Goal: Navigation & Orientation: Find specific page/section

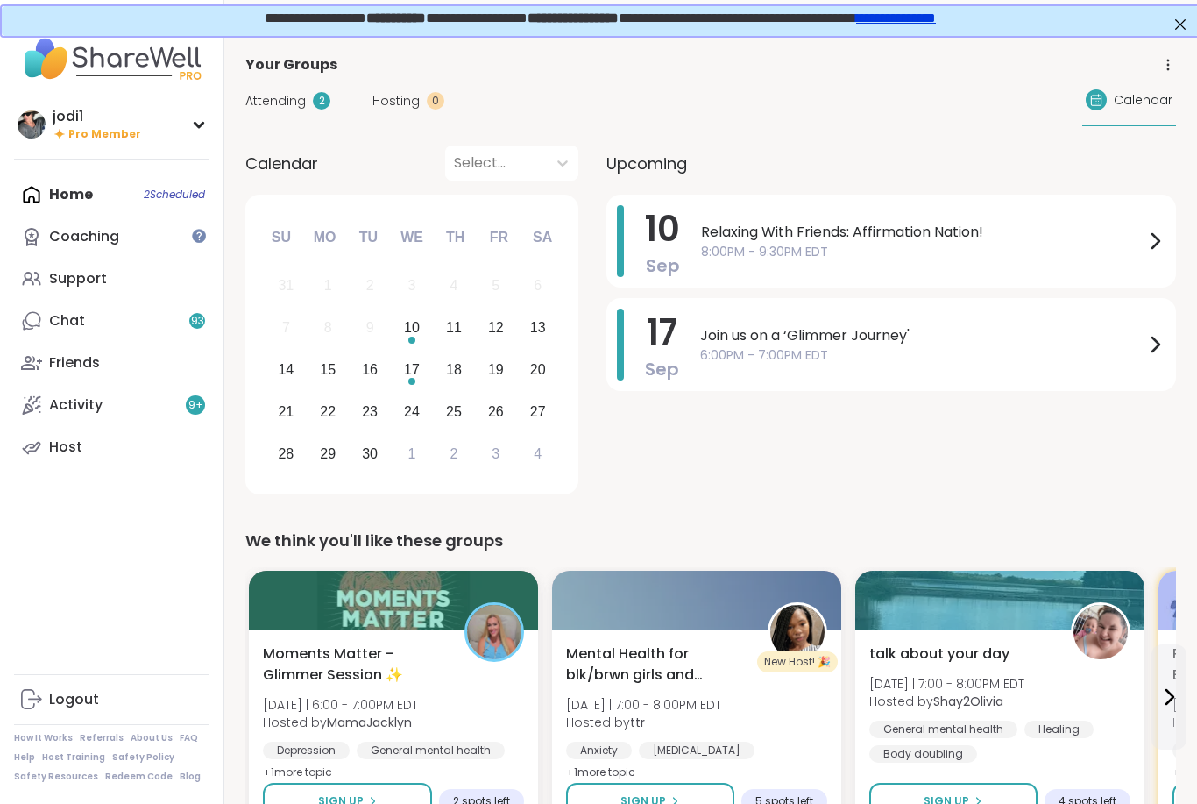
click at [96, 231] on div "Coaching" at bounding box center [84, 236] width 70 height 19
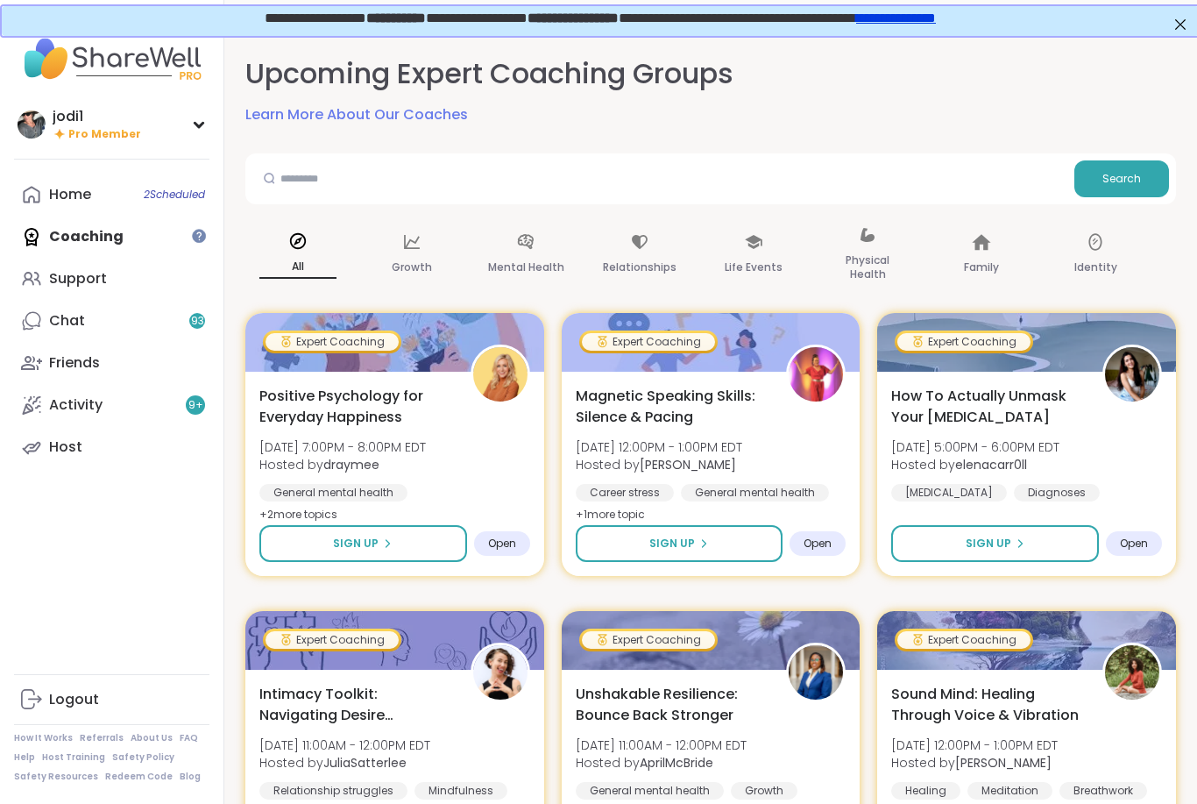
click at [76, 196] on div "Home 2 Scheduled" at bounding box center [70, 194] width 42 height 19
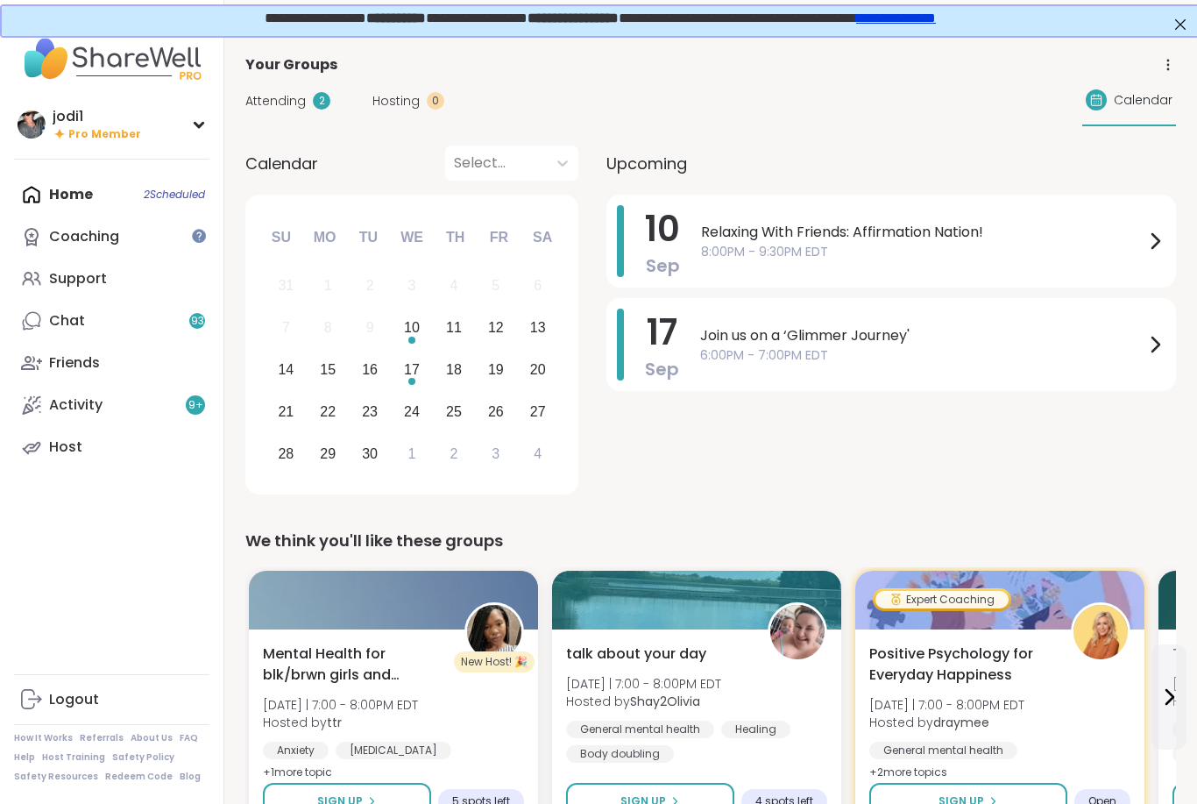
click at [285, 92] on span "Attending" at bounding box center [275, 101] width 60 height 18
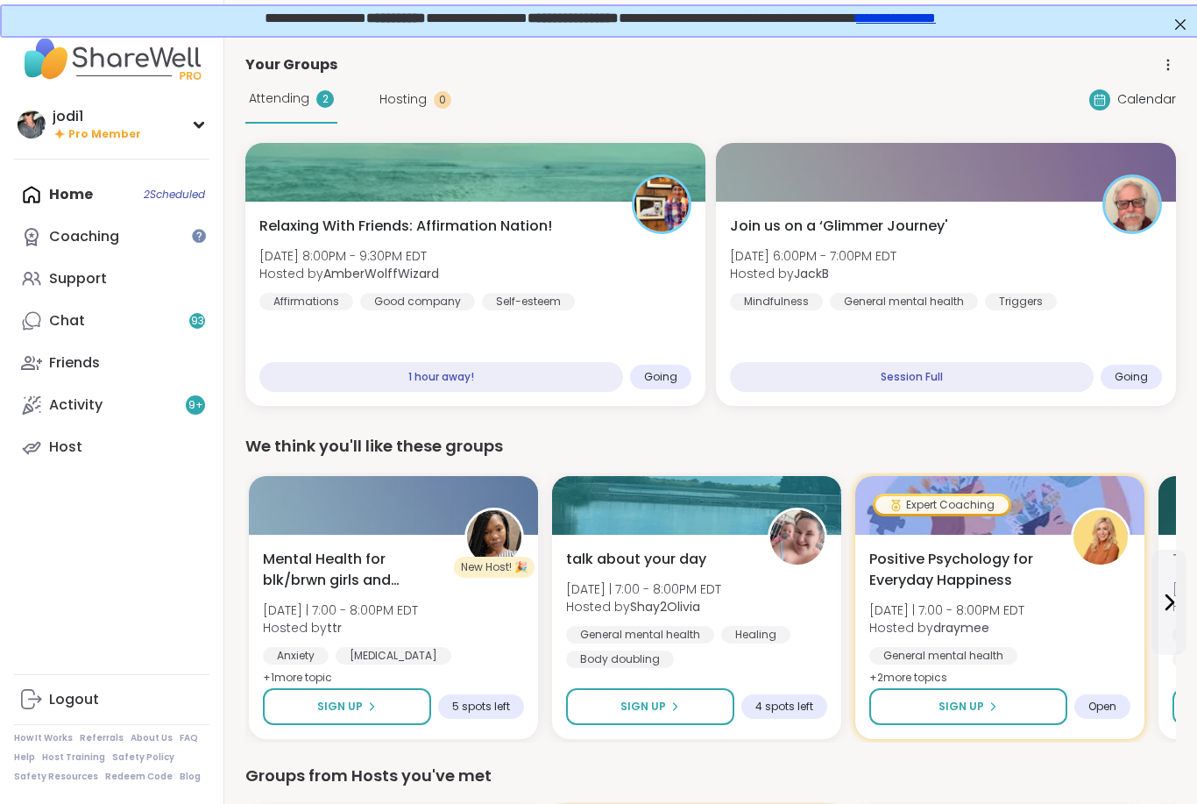
click at [91, 324] on link "Chat 93" at bounding box center [111, 321] width 195 height 42
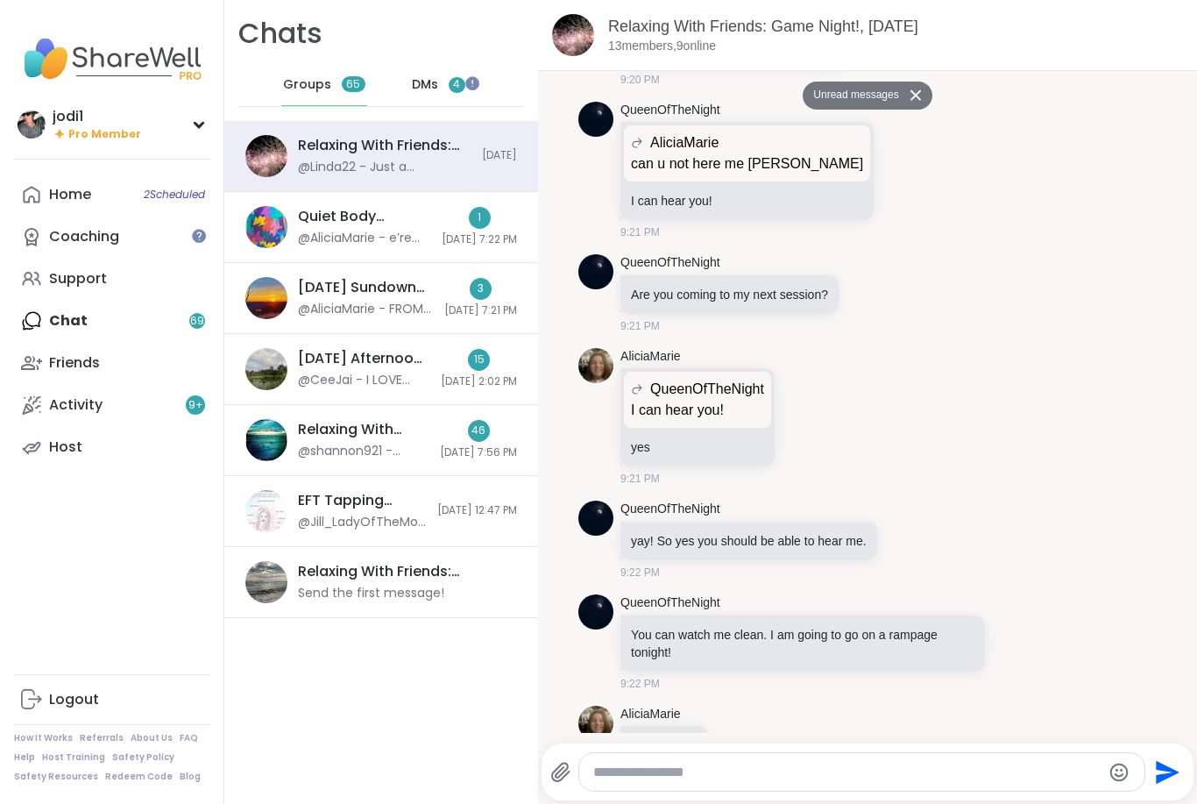
click at [435, 83] on span "DMs" at bounding box center [425, 85] width 26 height 18
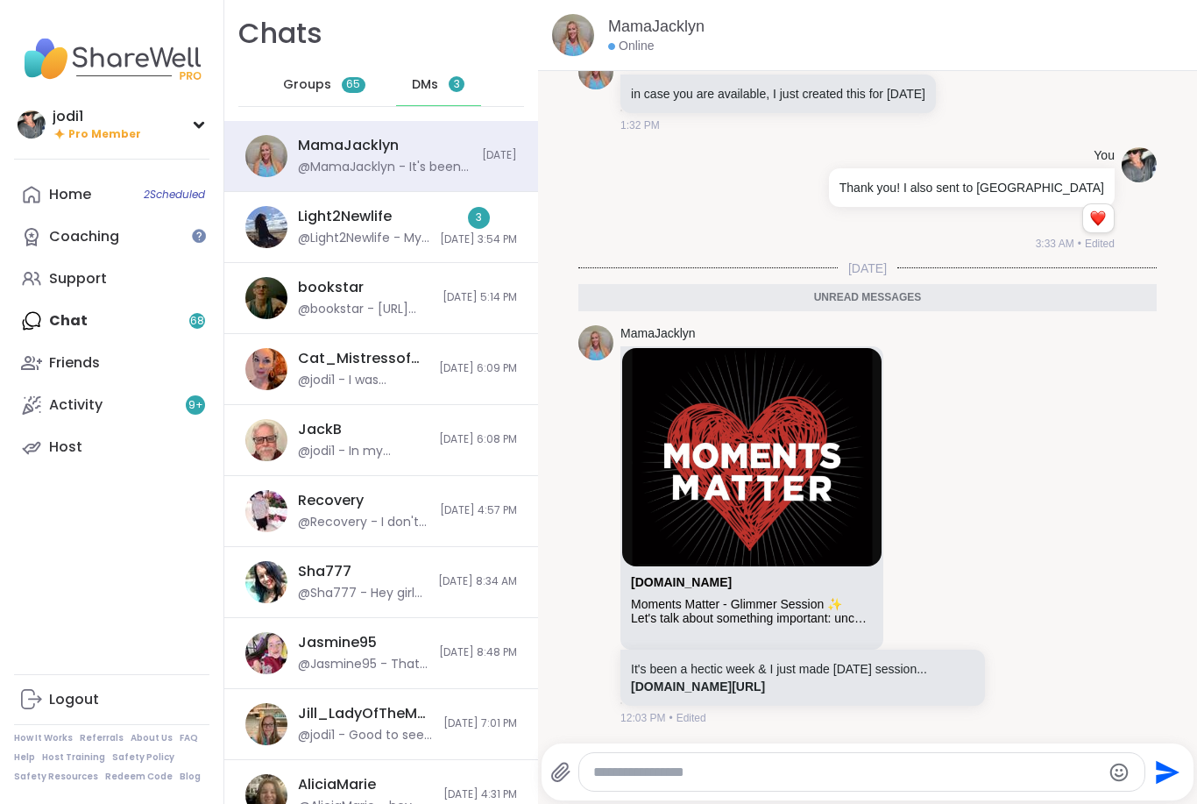
click at [765, 684] on link "[DOMAIN_NAME][URL]" at bounding box center [698, 686] width 134 height 14
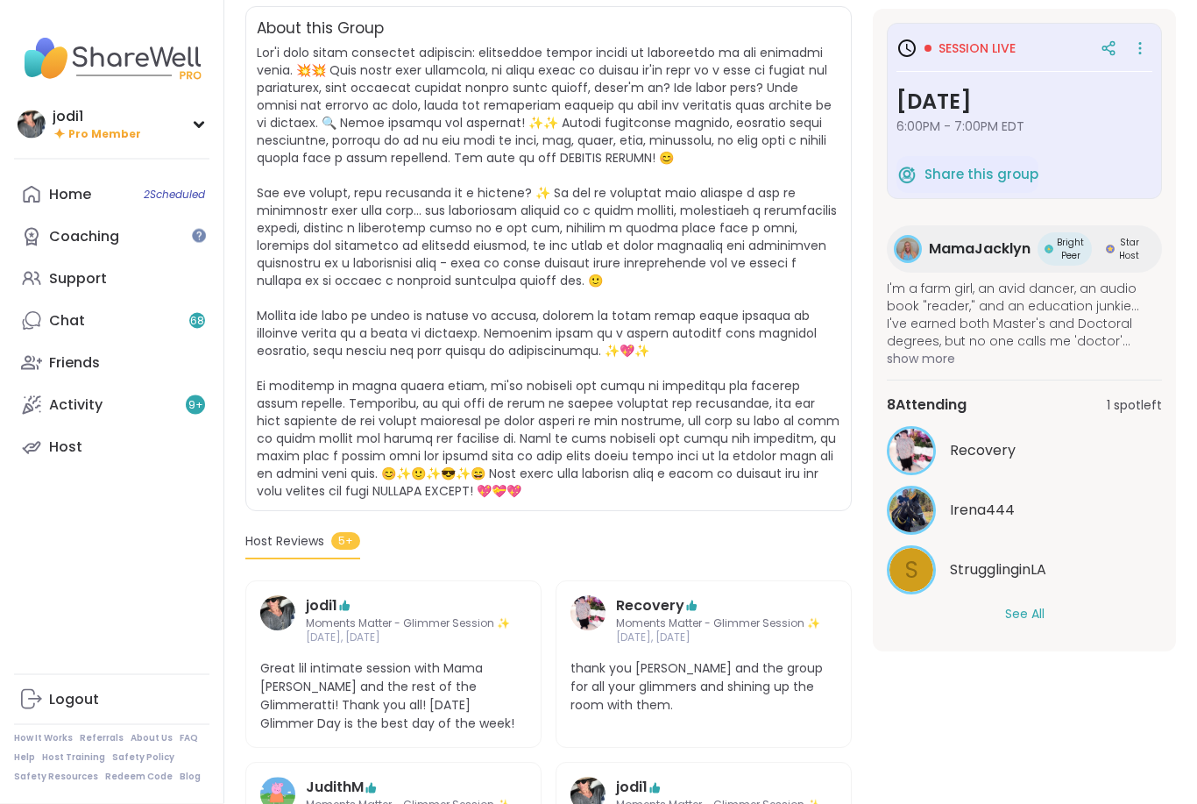
scroll to position [363, 0]
click at [1035, 618] on button "See All" at bounding box center [1024, 614] width 39 height 18
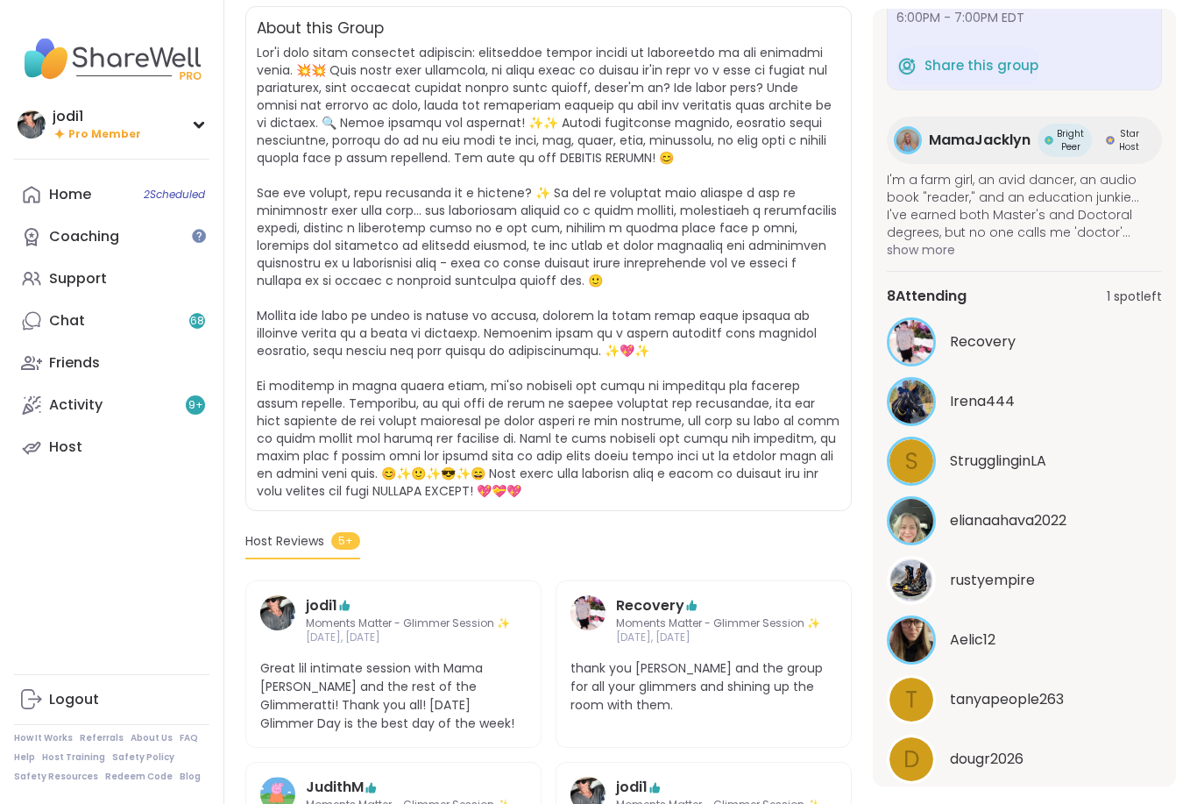
scroll to position [107, 0]
